Goal: Task Accomplishment & Management: Manage account settings

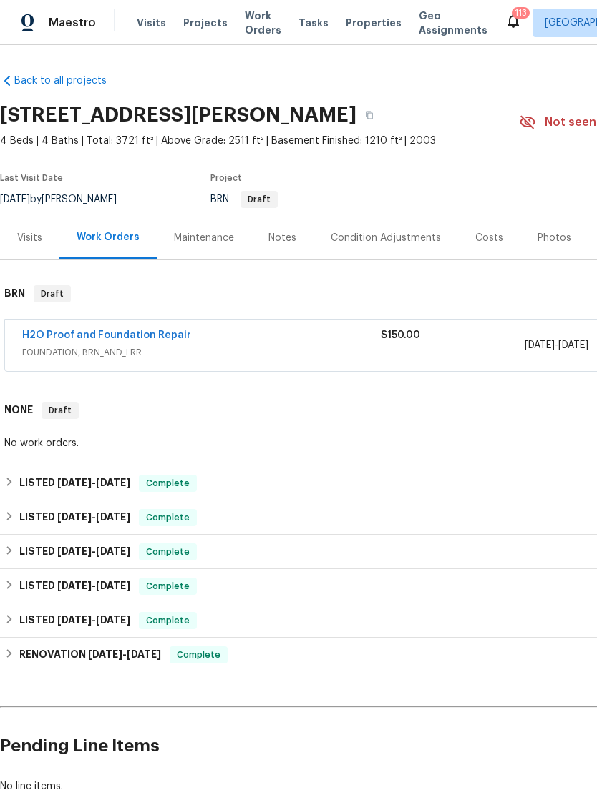
click at [80, 338] on link "H2O Proof and Foundation Repair" at bounding box center [106, 335] width 169 height 10
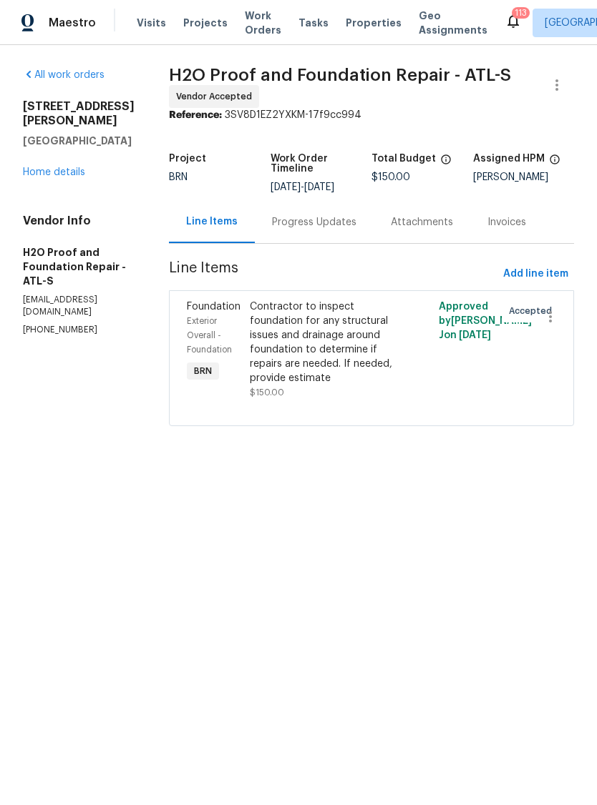
click at [290, 220] on div "Progress Updates" at bounding box center [314, 222] width 84 height 14
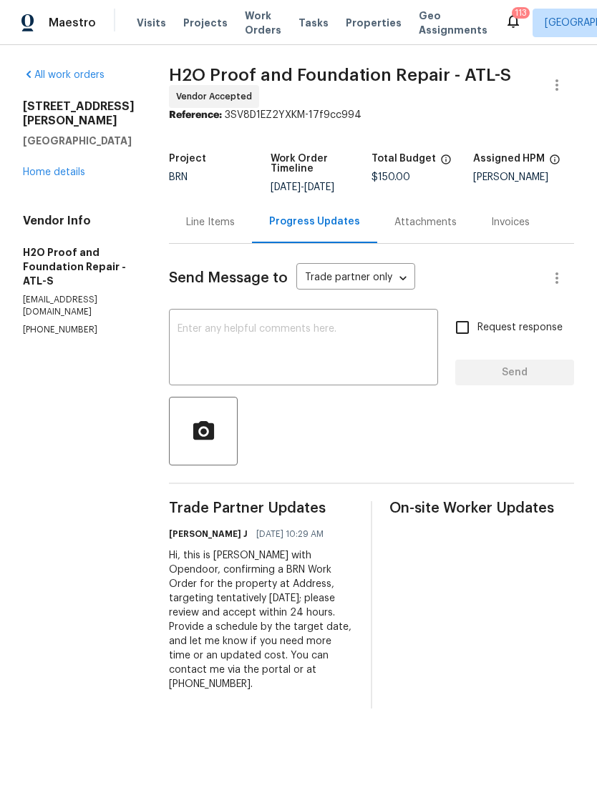
click at [186, 217] on div "Line Items" at bounding box center [210, 222] width 49 height 14
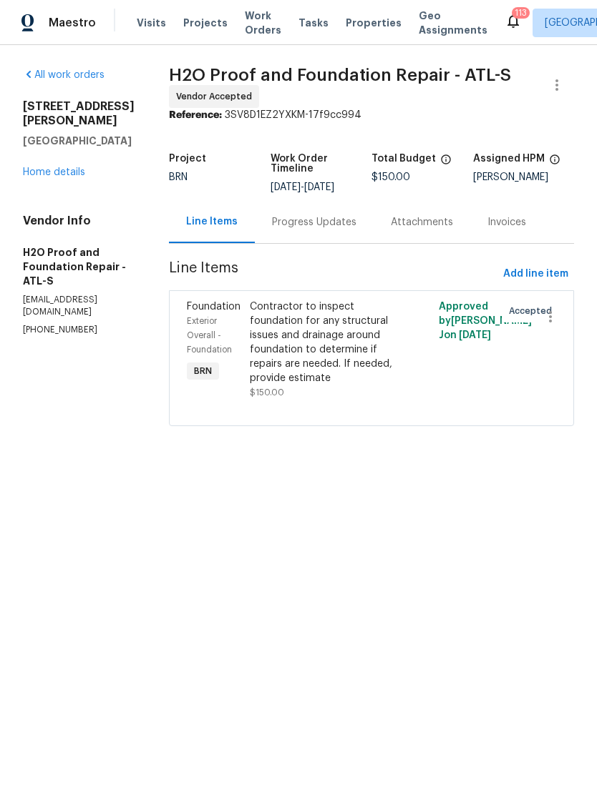
click at [45, 177] on link "Home details" at bounding box center [54, 172] width 62 height 10
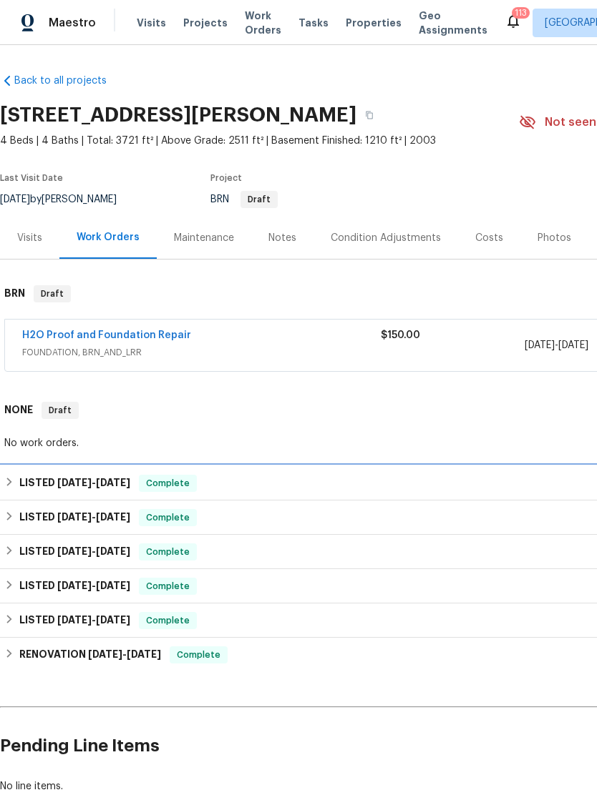
click at [251, 481] on div "LISTED 4/17/25 - 4/17/25 Complete" at bounding box center [404, 483] width 800 height 17
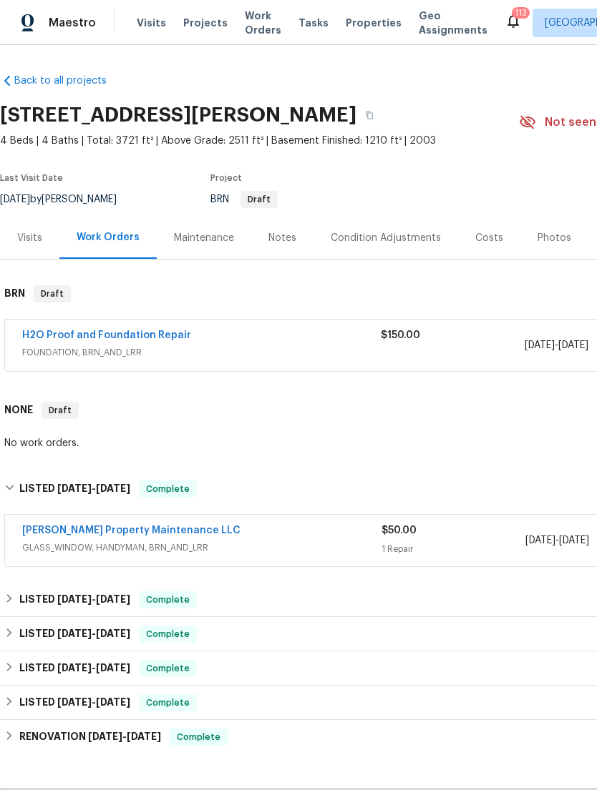
click at [260, 600] on div "LISTED 4/17/25 - 9/4/25 Complete" at bounding box center [404, 600] width 800 height 17
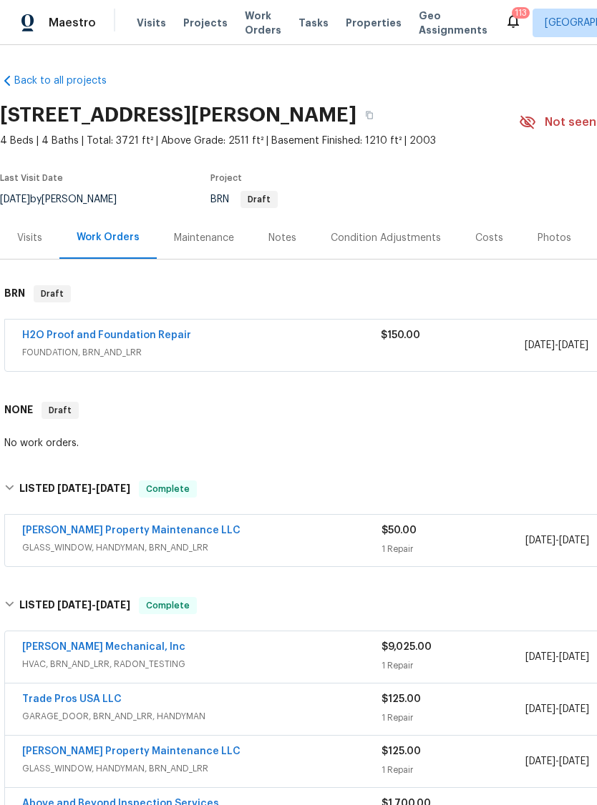
click at [28, 238] on div "Visits" at bounding box center [29, 238] width 25 height 14
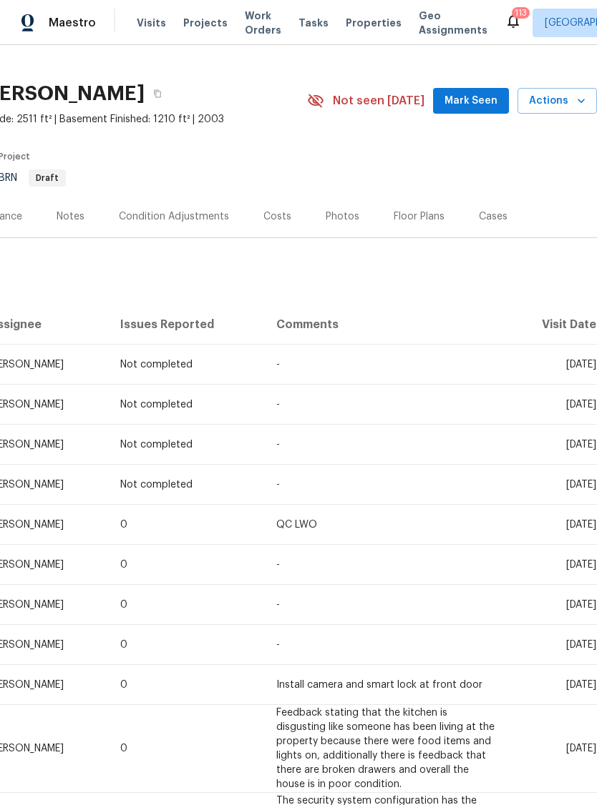
scroll to position [21, 212]
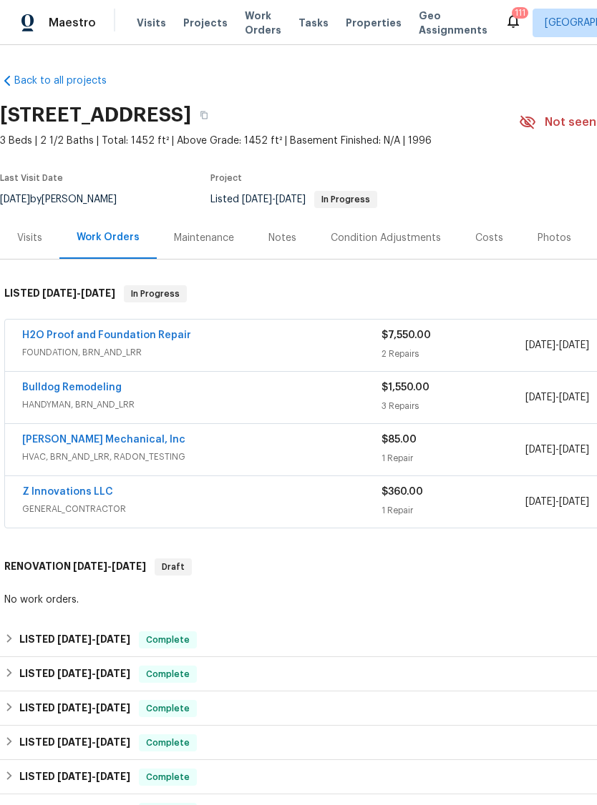
click at [482, 245] on div "Costs" at bounding box center [489, 238] width 62 height 42
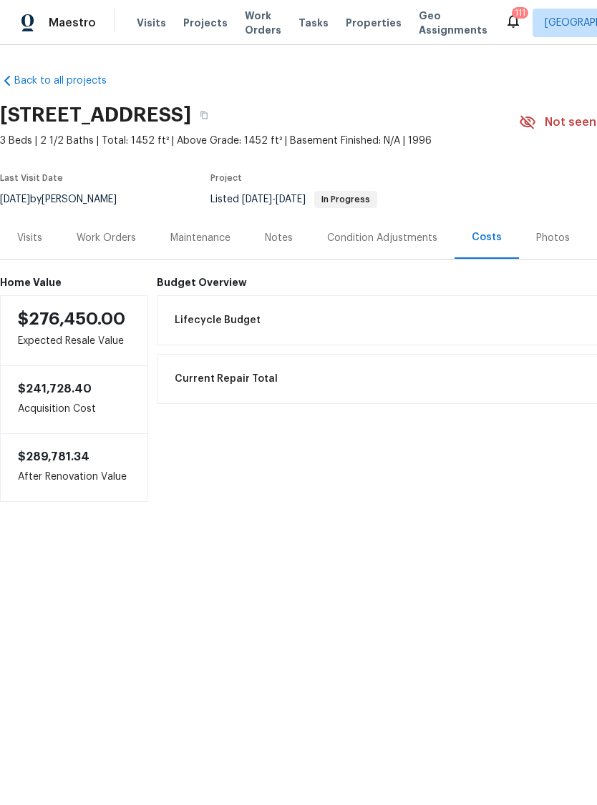
click at [27, 237] on div "Visits" at bounding box center [29, 238] width 25 height 14
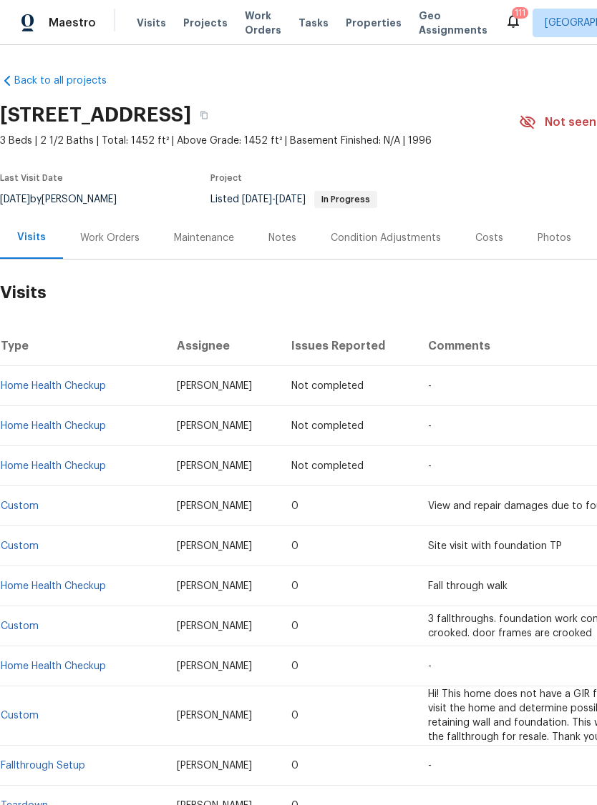
click at [133, 223] on div "Work Orders" at bounding box center [110, 238] width 94 height 42
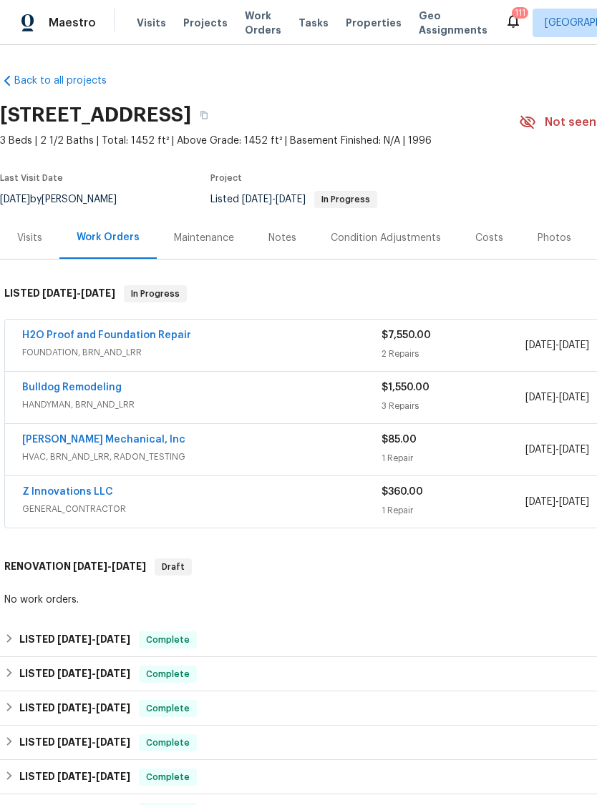
click at [101, 387] on link "Bulldog Remodeling" at bounding box center [71, 388] width 99 height 10
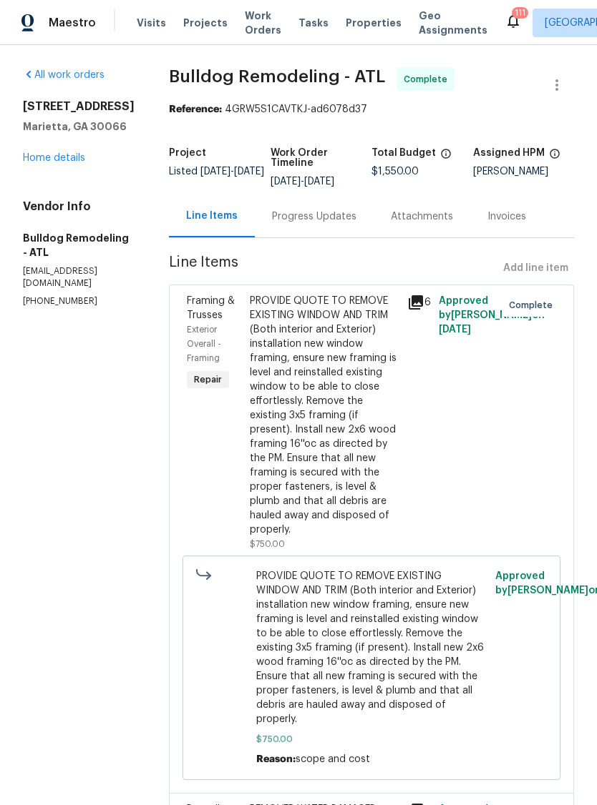
click at [67, 159] on link "Home details" at bounding box center [54, 158] width 62 height 10
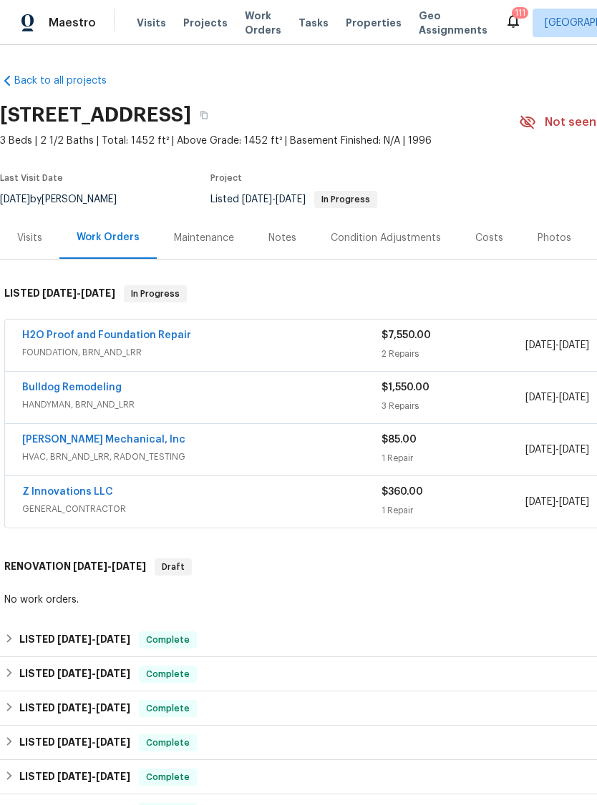
click at [36, 243] on div "Visits" at bounding box center [29, 238] width 25 height 14
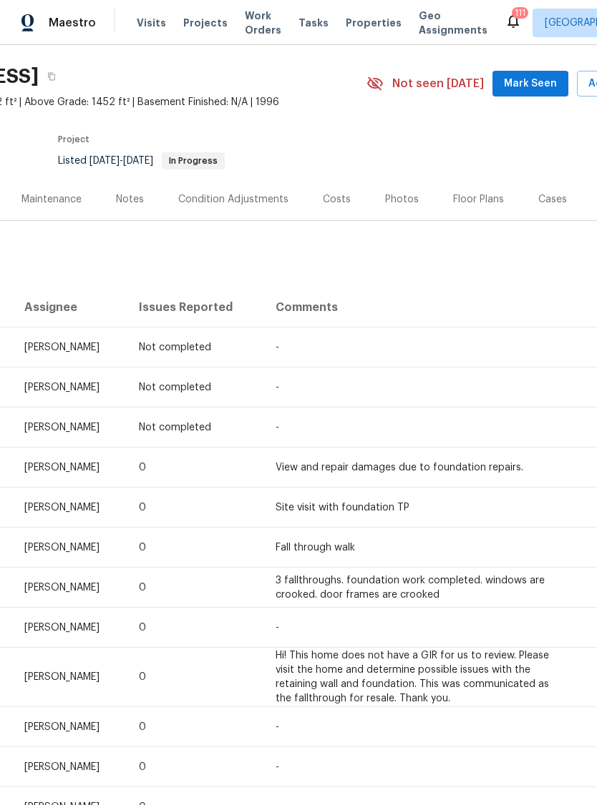
scroll to position [39, 0]
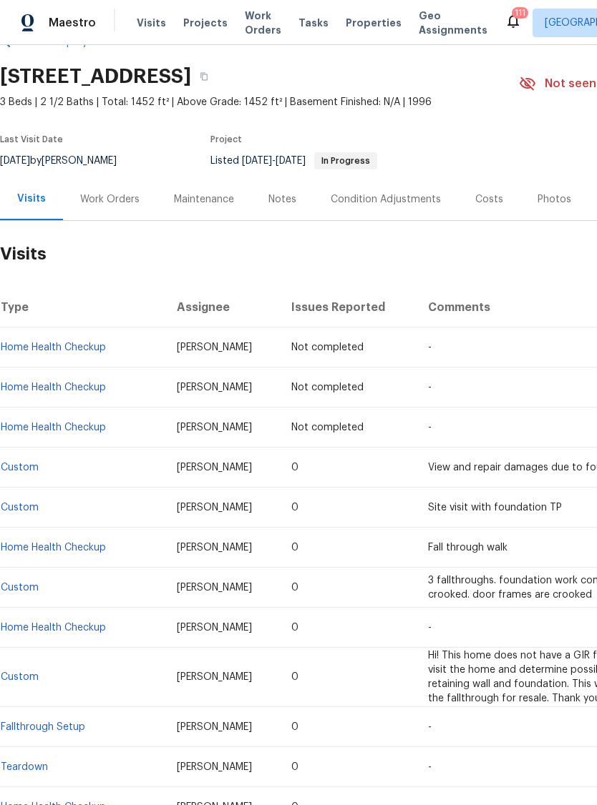
click at [196, 205] on div "Maintenance" at bounding box center [204, 199] width 60 height 14
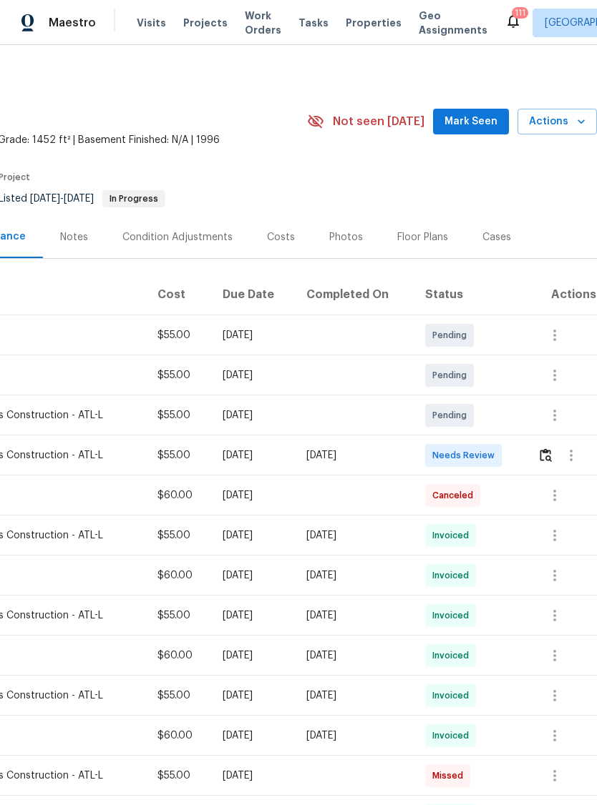
scroll to position [0, 212]
click at [562, 460] on icon "button" at bounding box center [570, 456] width 17 height 17
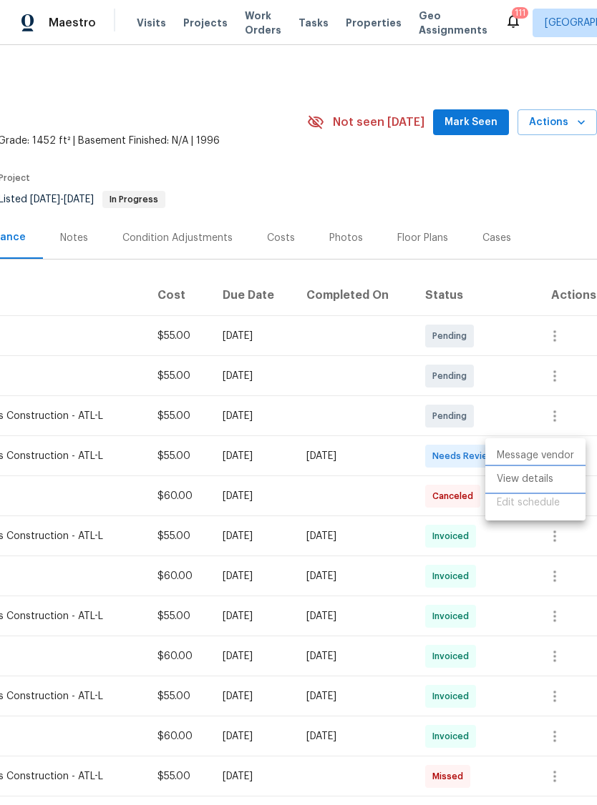
click at [532, 479] on li "View details" at bounding box center [535, 480] width 100 height 24
click at [391, 180] on div at bounding box center [298, 402] width 597 height 805
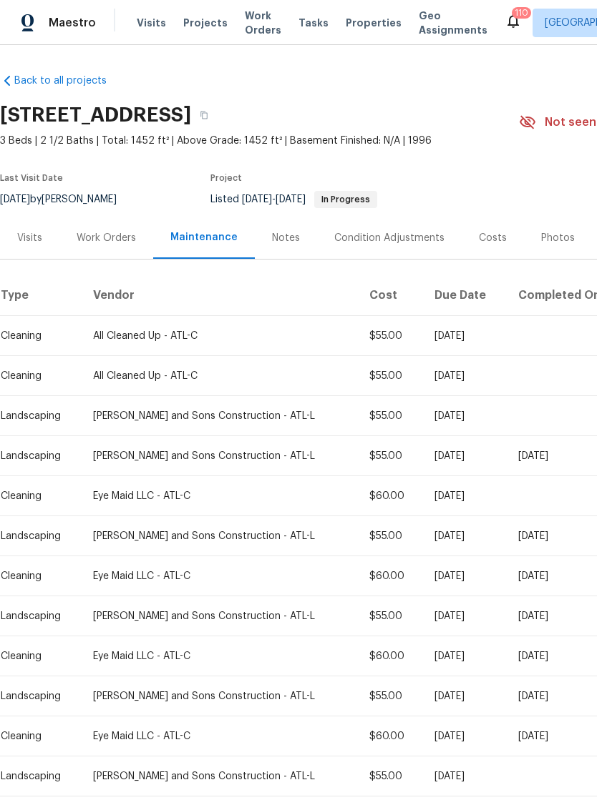
scroll to position [0, 0]
click at [127, 243] on div "Work Orders" at bounding box center [106, 238] width 59 height 14
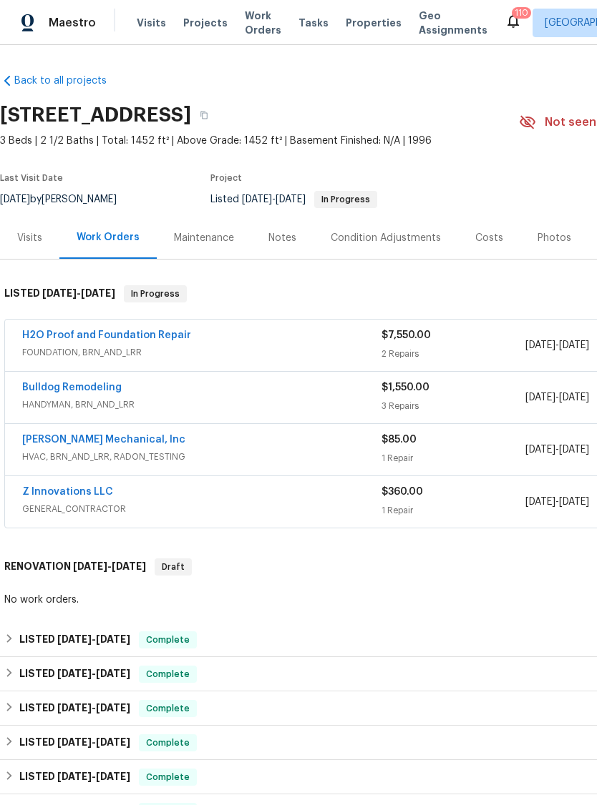
click at [137, 335] on link "H2O Proof and Foundation Repair" at bounding box center [106, 335] width 169 height 10
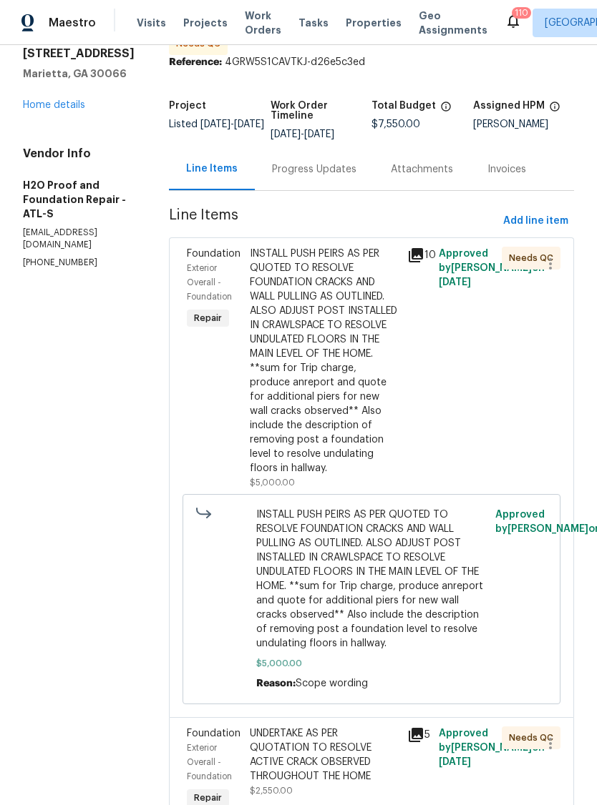
scroll to position [52, 0]
click at [278, 182] on div "Progress Updates" at bounding box center [314, 170] width 119 height 42
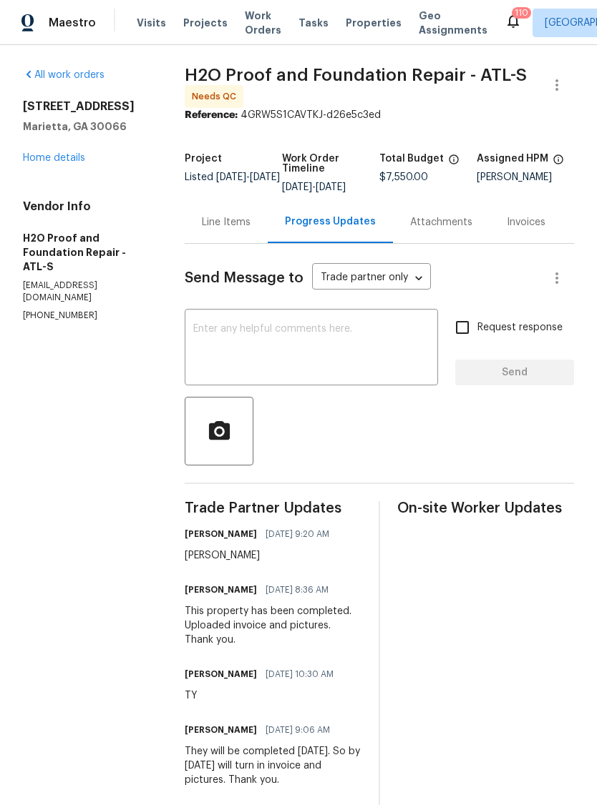
click at [318, 363] on textarea at bounding box center [311, 349] width 236 height 50
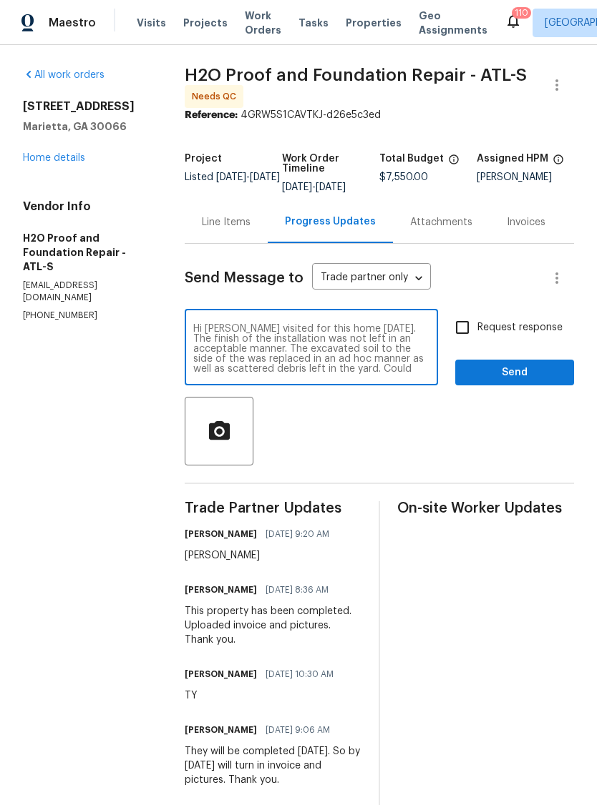
click at [394, 374] on textarea "Hi [PERSON_NAME] visited for this home [DATE]. The finish of the installation w…" at bounding box center [311, 349] width 236 height 50
click at [324, 374] on textarea "Hi [PERSON_NAME] visited for this home [DATE]. The finish of the installation w…" at bounding box center [311, 349] width 236 height 50
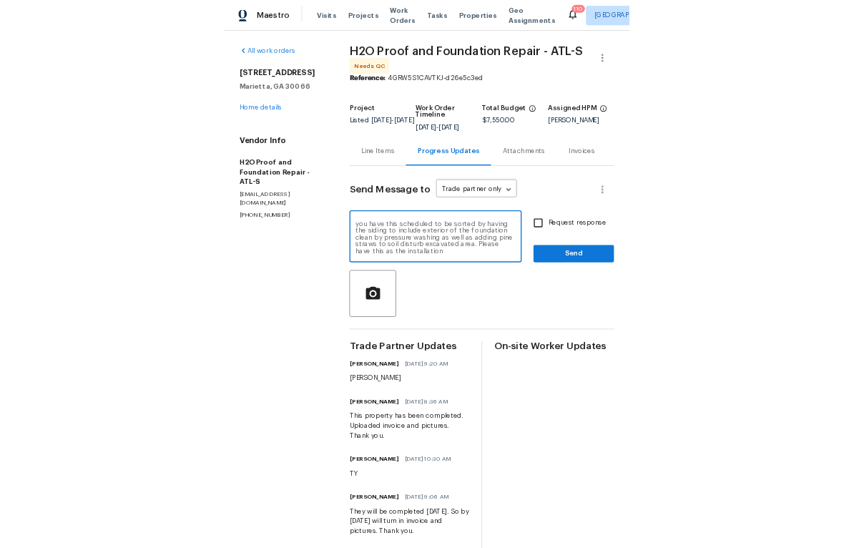
scroll to position [50, 0]
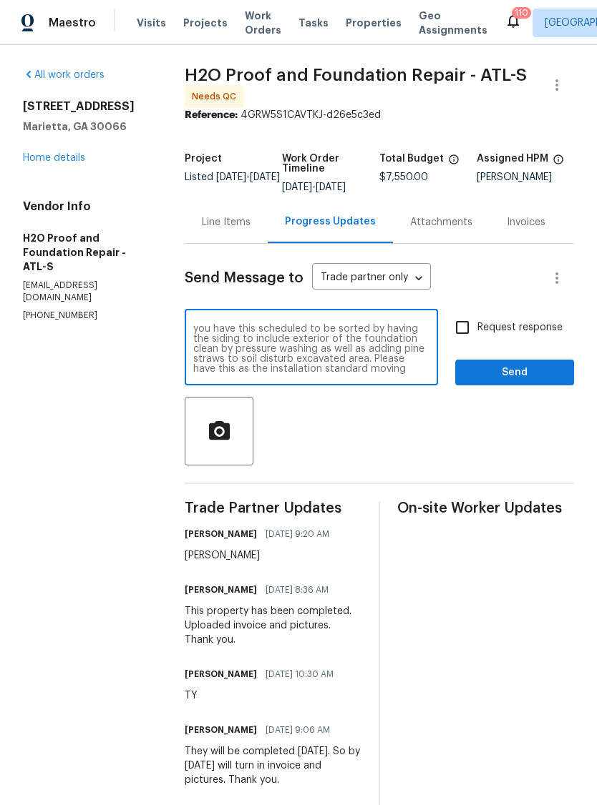
type textarea "Hi [PERSON_NAME] visited for this home [DATE]. The finish of the installation w…"
click at [69, 161] on link "Home details" at bounding box center [54, 158] width 62 height 10
